Goal: Entertainment & Leisure: Consume media (video, audio)

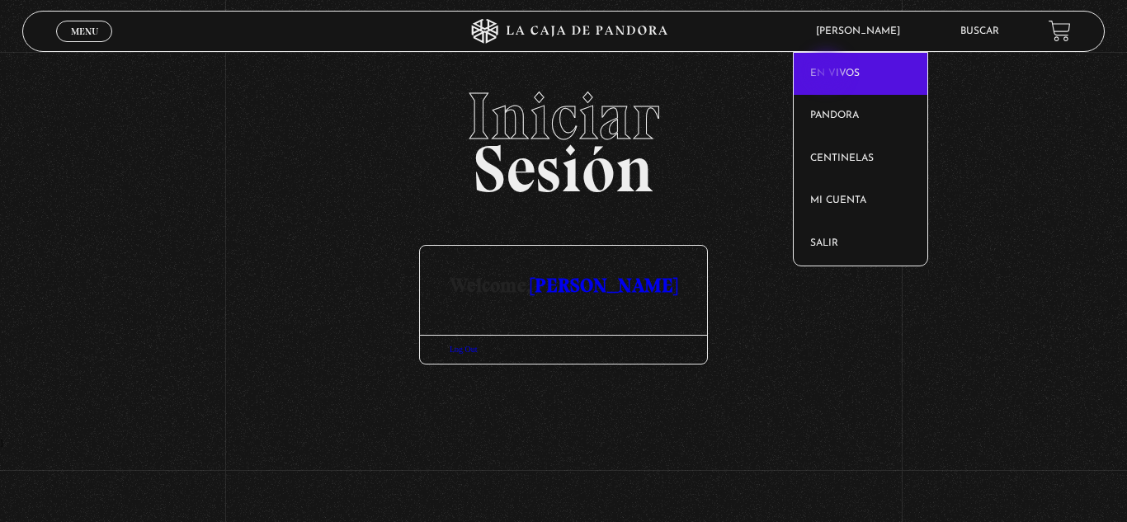
click at [828, 72] on link "En vivos" at bounding box center [861, 74] width 134 height 43
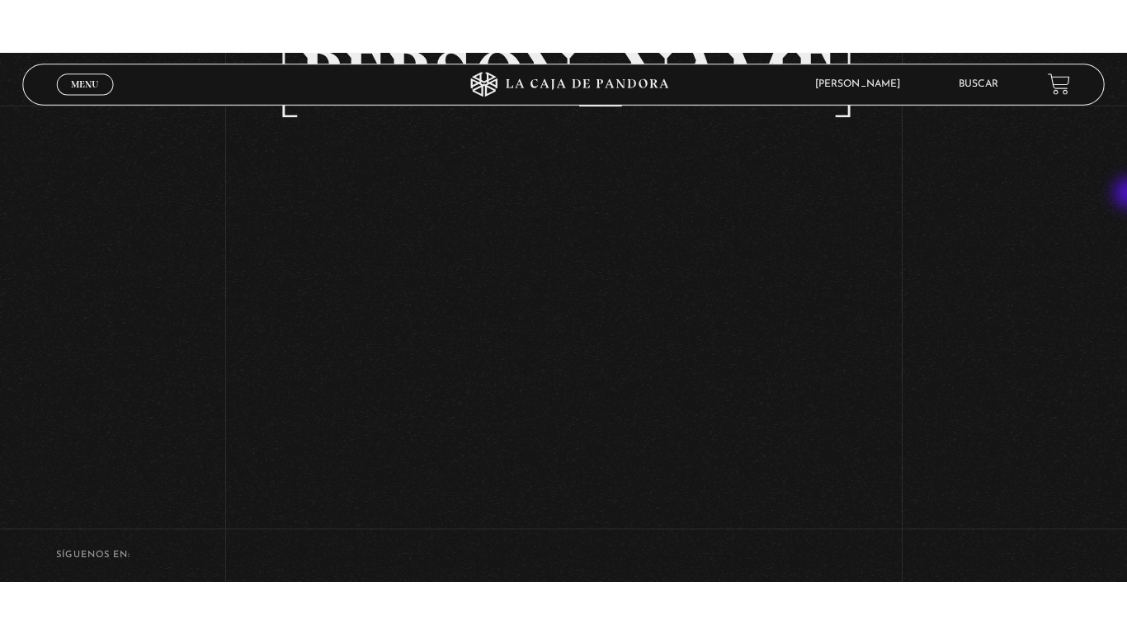
scroll to position [181, 0]
